Goal: Task Accomplishment & Management: Manage account settings

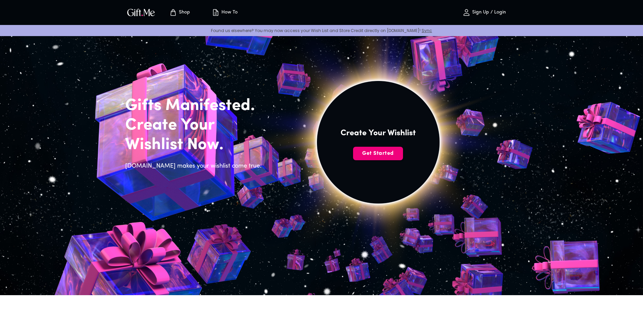
click at [373, 156] on span "Get Started" at bounding box center [378, 153] width 50 height 7
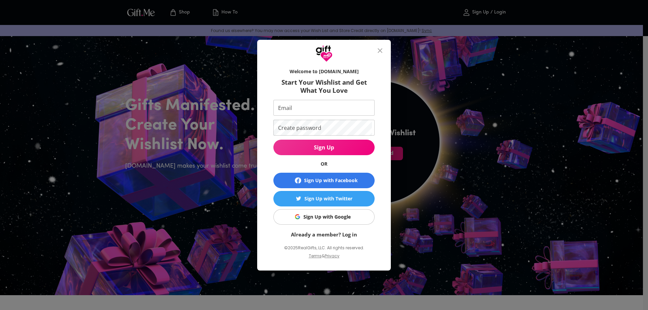
click at [304, 113] on input "Email" at bounding box center [322, 108] width 99 height 16
type input "alcantararute9@gmail.com"
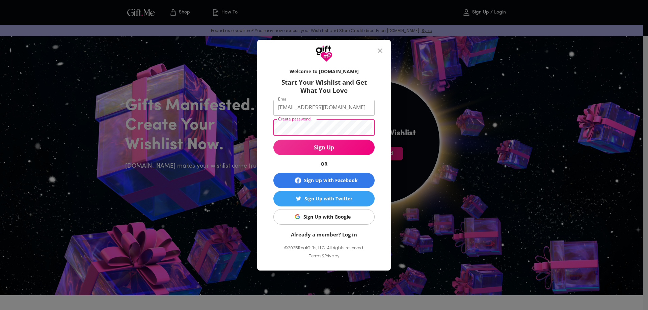
click at [295, 216] on img "button" at bounding box center [297, 216] width 5 height 5
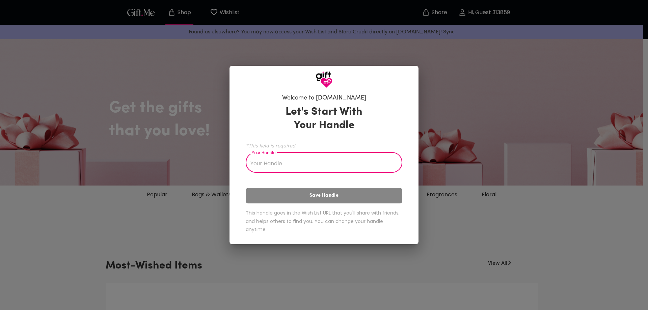
click at [319, 169] on input "Your Handle" at bounding box center [320, 163] width 149 height 19
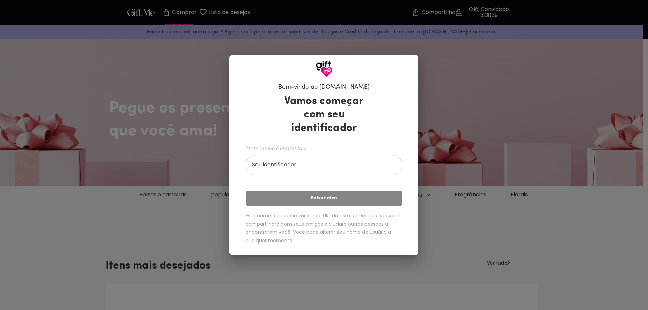
click at [316, 167] on input "Seu identificador" at bounding box center [320, 166] width 149 height 19
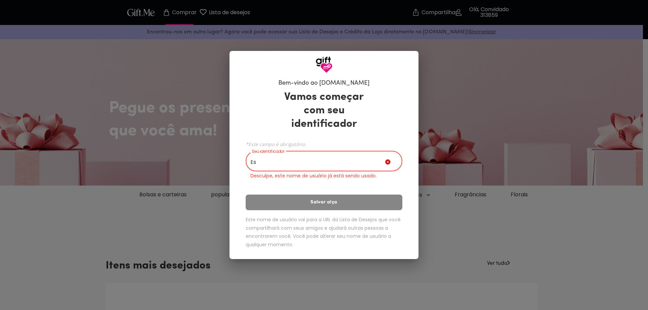
type input "E"
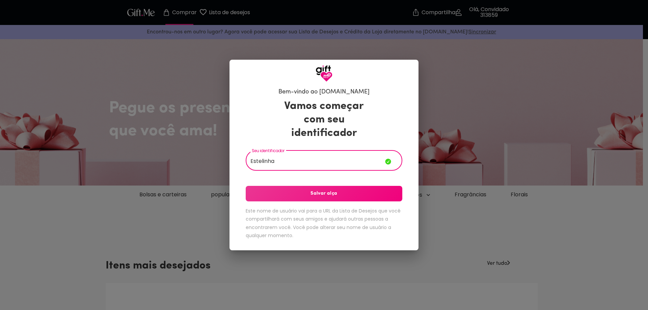
type input "Estelinha"
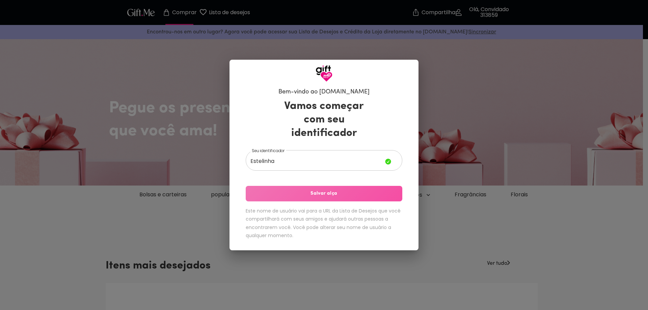
click at [315, 189] on button "Salvar alça" at bounding box center [324, 194] width 157 height 16
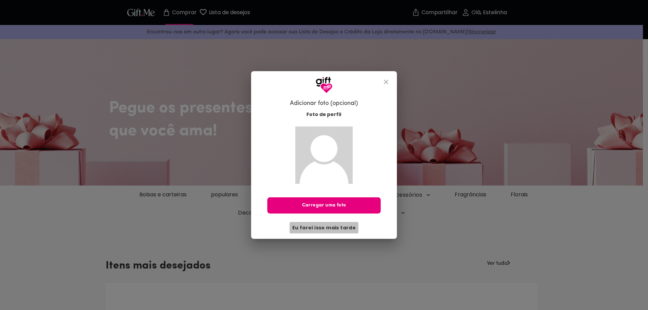
click at [340, 232] on button "Eu farei isso mais tarde" at bounding box center [324, 227] width 69 height 11
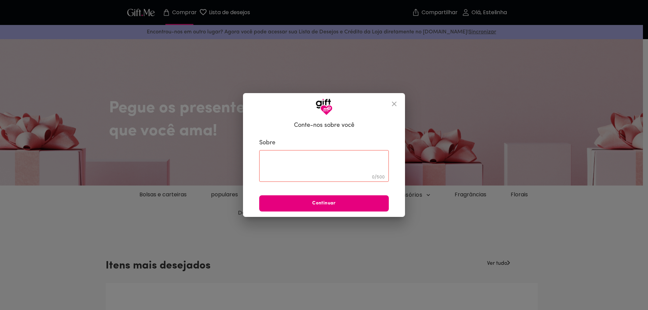
click at [395, 103] on icon "fechar" at bounding box center [394, 104] width 5 height 5
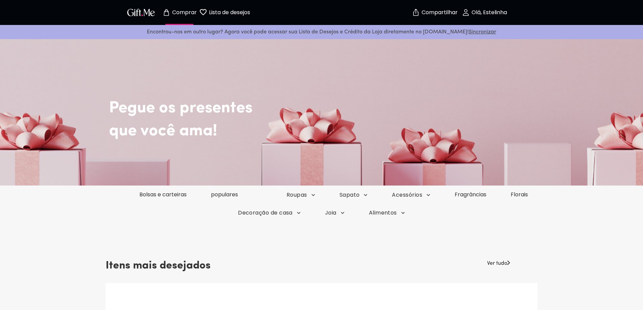
click at [214, 15] on font "Lista de desejos" at bounding box center [229, 12] width 41 height 8
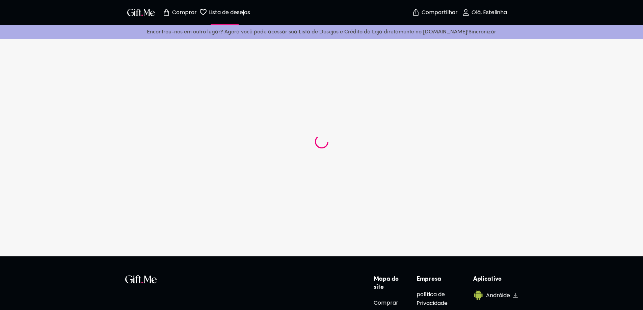
click at [183, 13] on font "Comprar" at bounding box center [184, 12] width 25 height 8
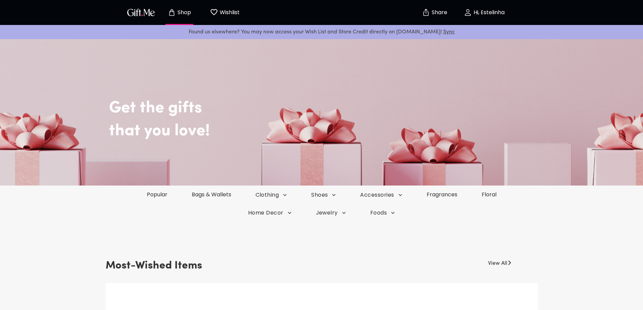
click at [432, 10] on p "Share" at bounding box center [438, 13] width 17 height 6
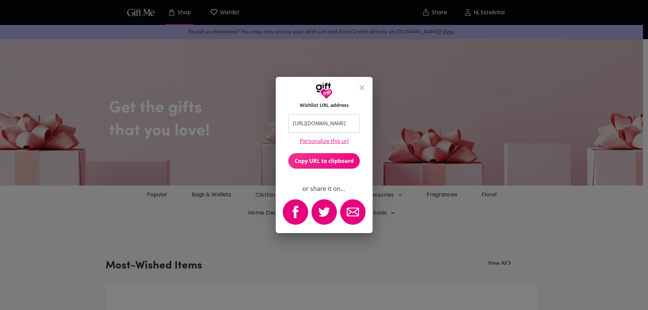
click at [341, 140] on link "Personalize this url" at bounding box center [324, 141] width 49 height 6
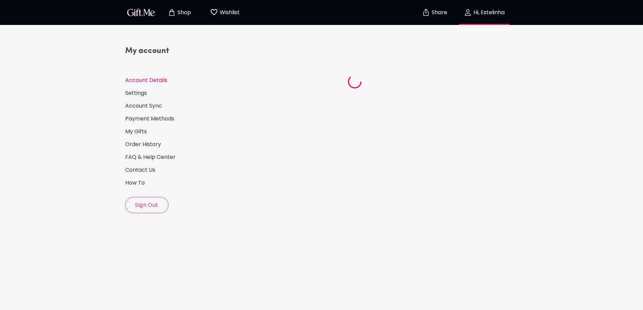
select select "US"
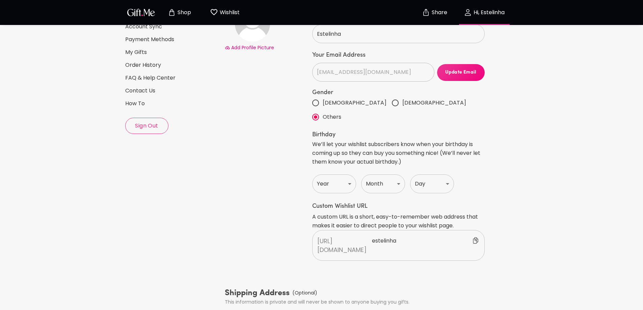
scroll to position [79, 0]
